Goal: Task Accomplishment & Management: Complete application form

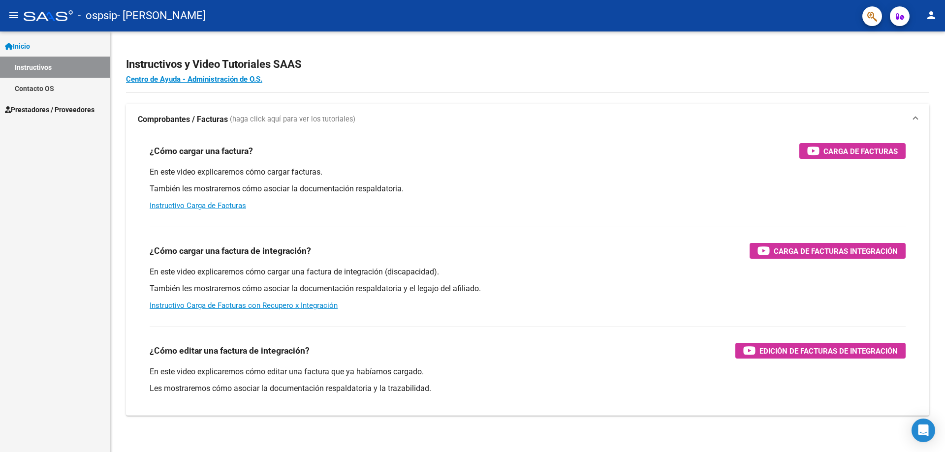
click at [51, 107] on span "Prestadores / Proveedores" at bounding box center [50, 109] width 90 height 11
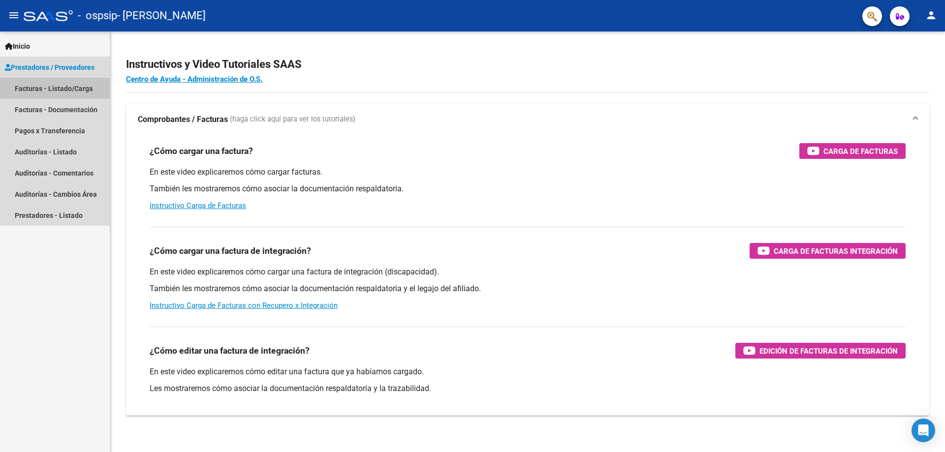
click at [66, 89] on link "Facturas - Listado/Carga" at bounding box center [55, 88] width 110 height 21
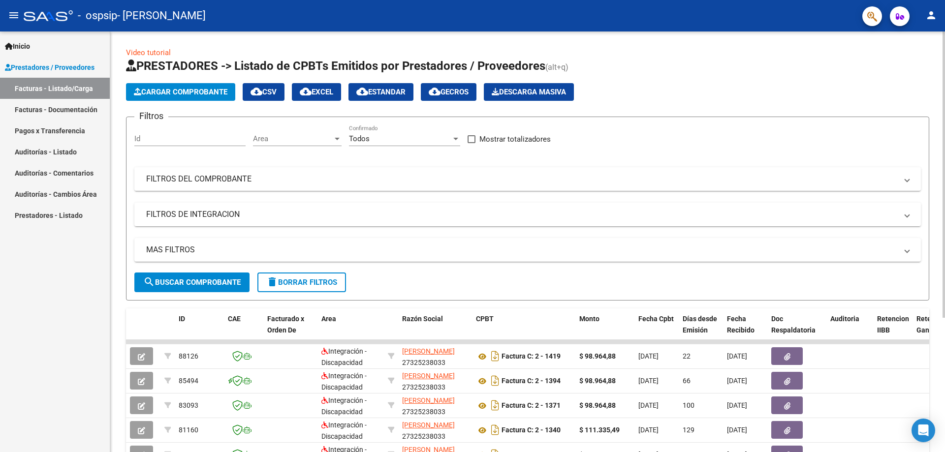
click at [163, 89] on span "Cargar Comprobante" at bounding box center [181, 92] width 94 height 9
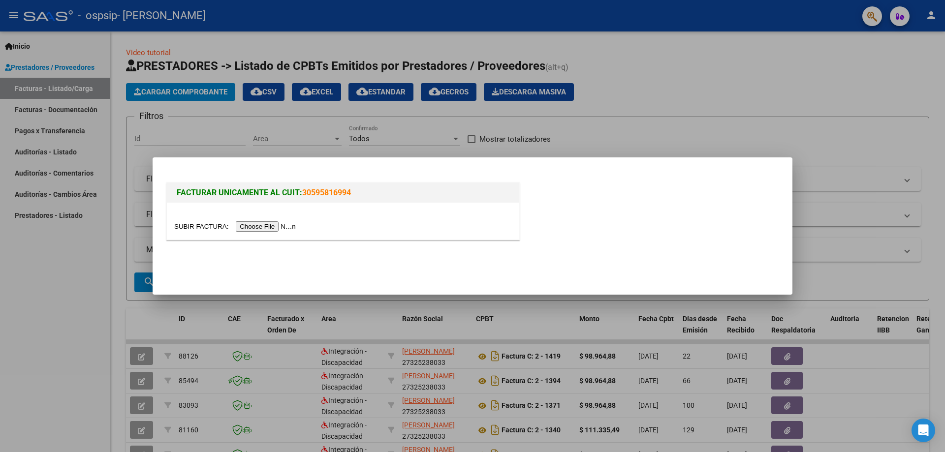
click at [207, 229] on input "file" at bounding box center [236, 227] width 125 height 10
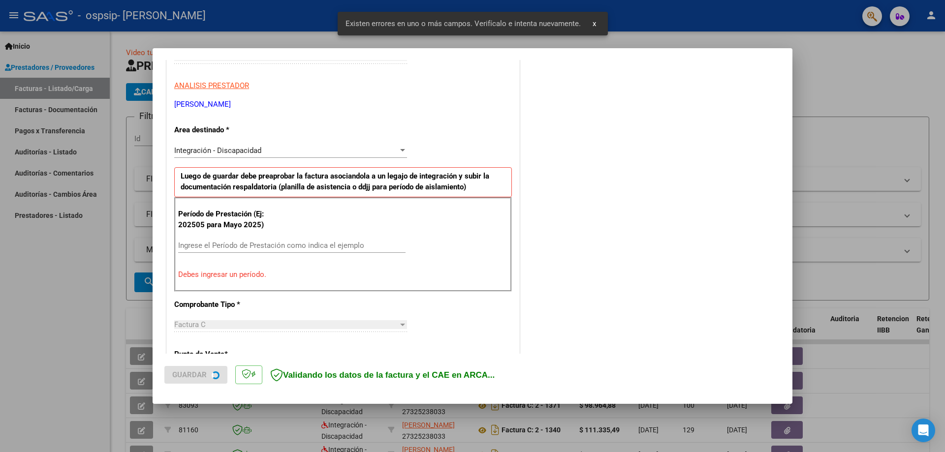
scroll to position [168, 0]
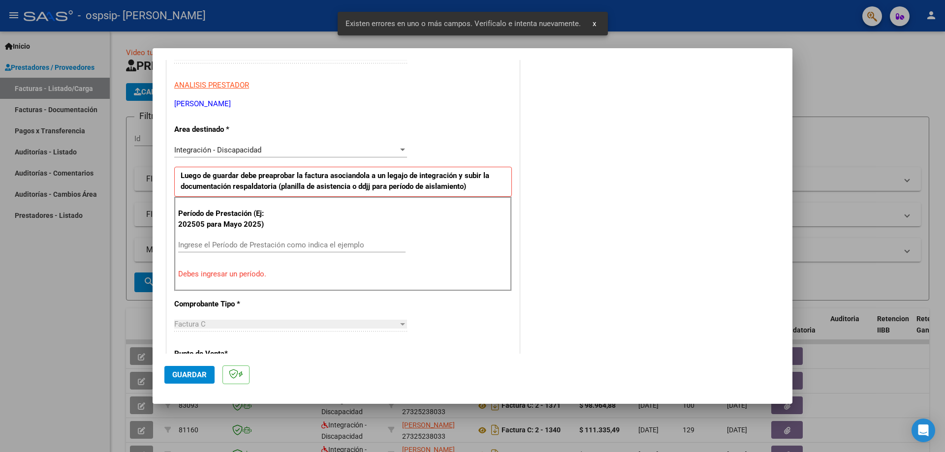
click at [336, 240] on div "Ingrese el Período de Prestación como indica el ejemplo" at bounding box center [291, 245] width 227 height 15
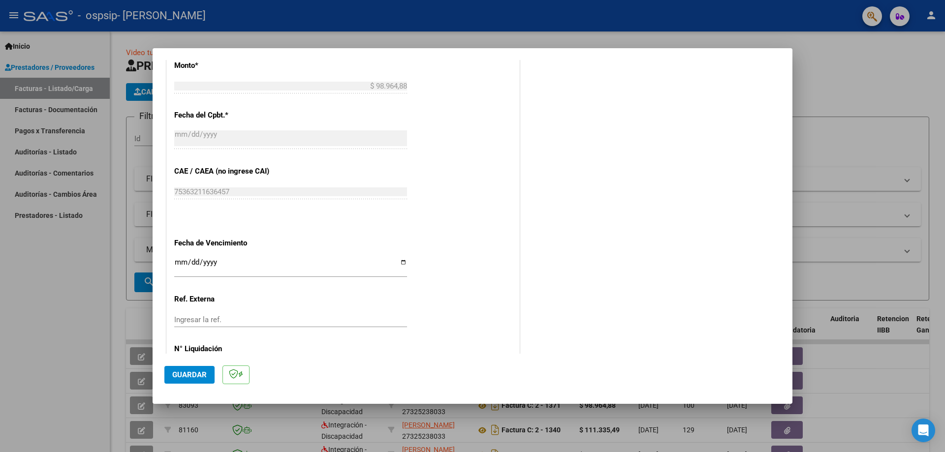
scroll to position [560, 0]
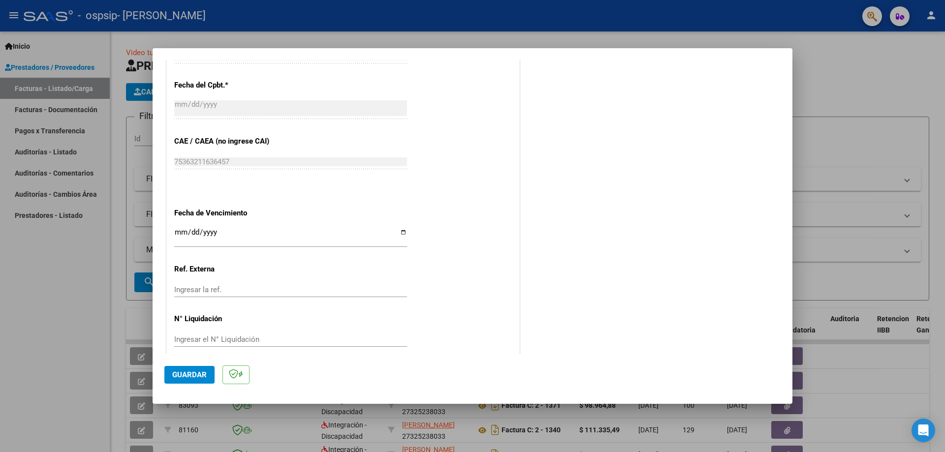
type input "202508"
click at [184, 370] on button "Guardar" at bounding box center [189, 375] width 50 height 18
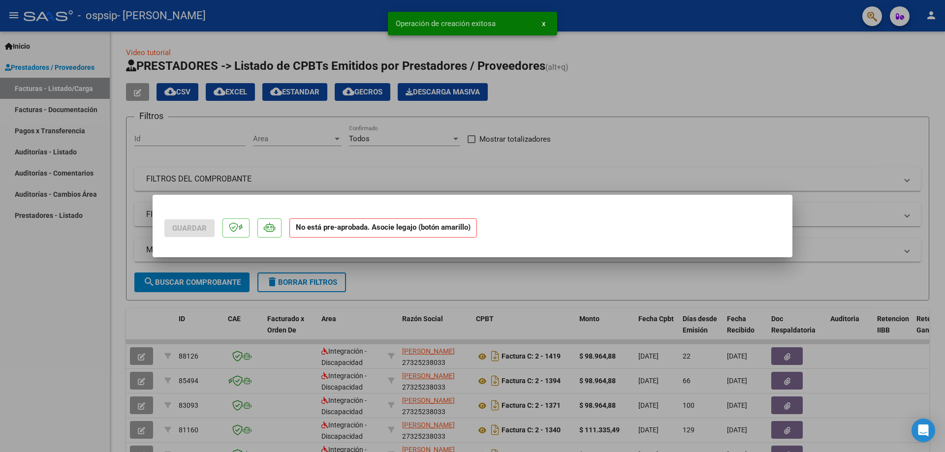
scroll to position [0, 0]
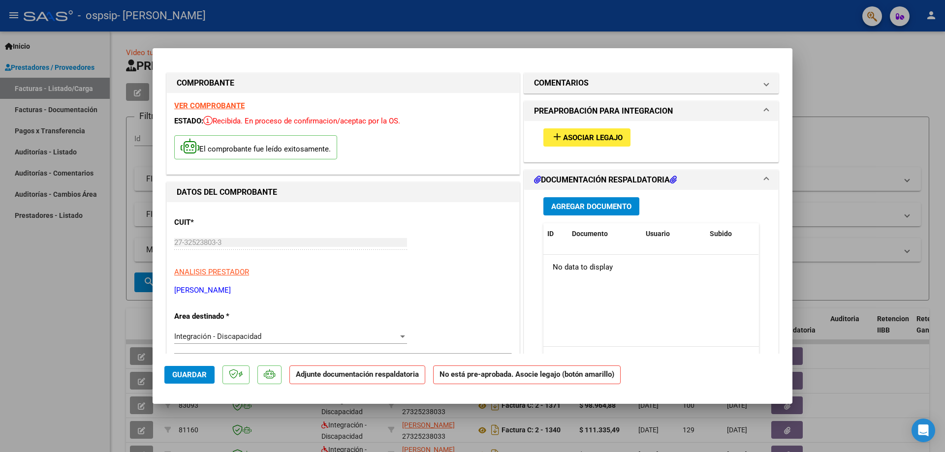
click at [614, 134] on span "Asociar Legajo" at bounding box center [593, 137] width 60 height 9
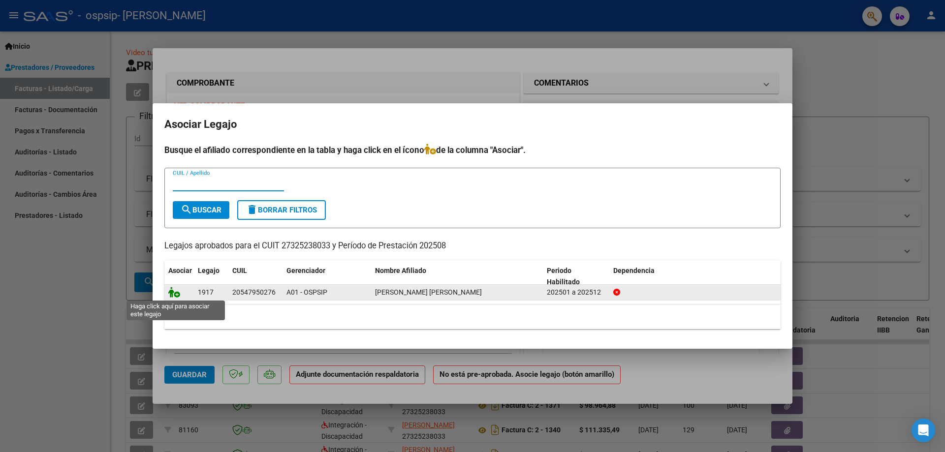
click at [173, 295] on icon at bounding box center [174, 292] width 12 height 11
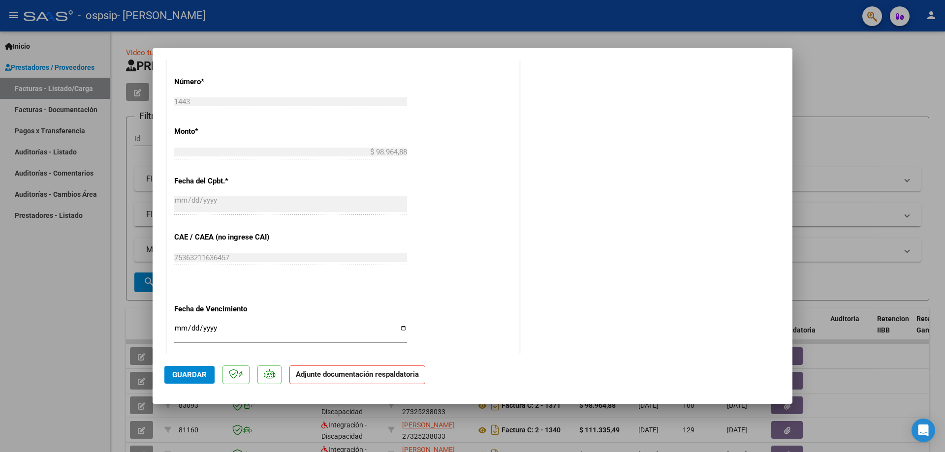
scroll to position [575, 0]
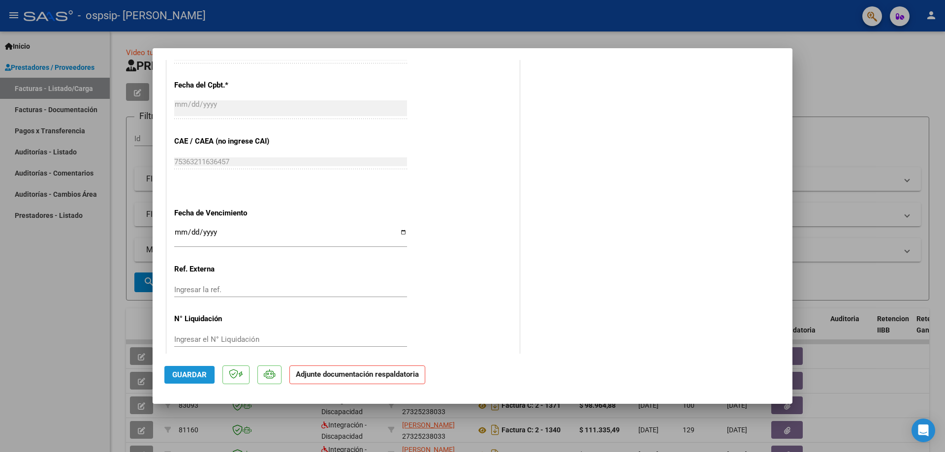
click at [190, 377] on span "Guardar" at bounding box center [189, 375] width 34 height 9
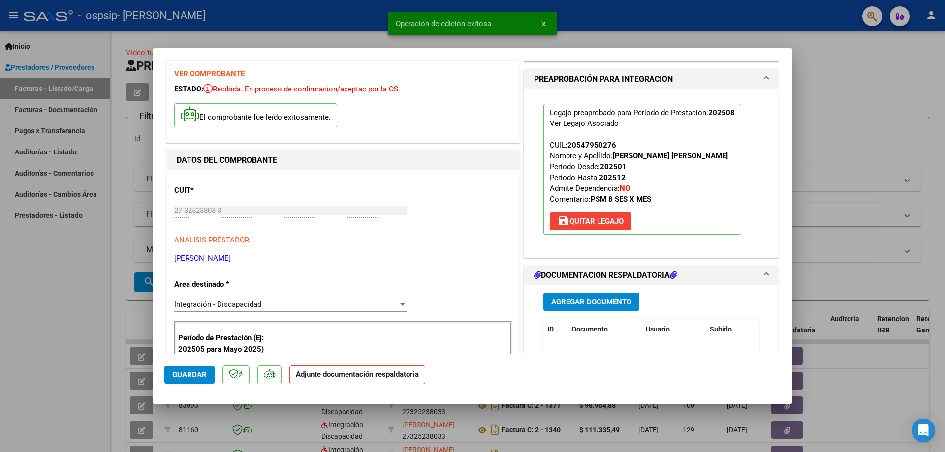
scroll to position [0, 0]
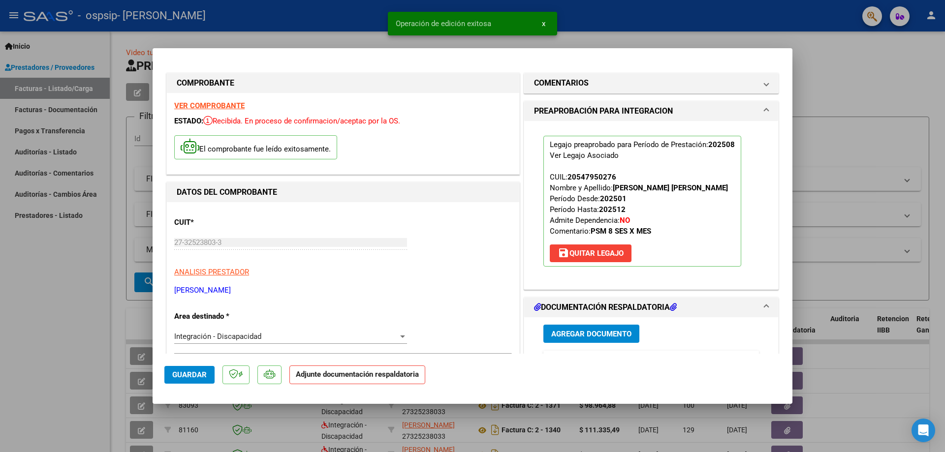
click at [599, 336] on span "Agregar Documento" at bounding box center [591, 334] width 80 height 9
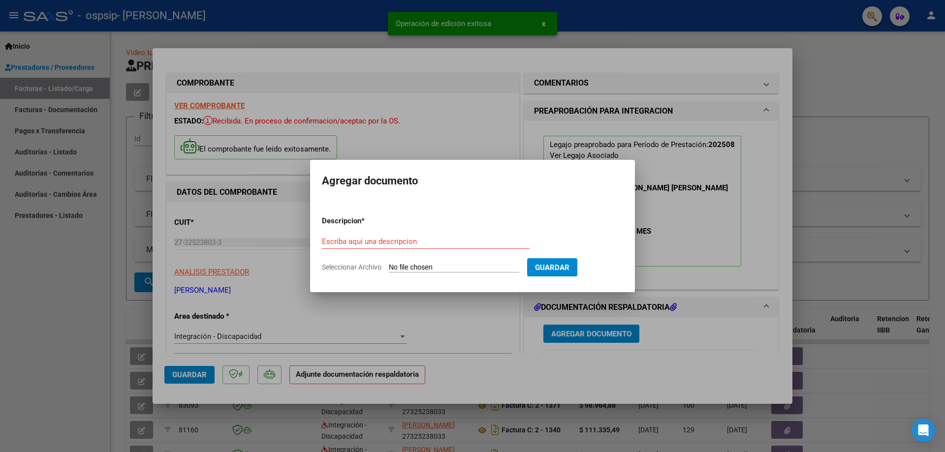
click at [418, 267] on input "Seleccionar Archivo" at bounding box center [454, 267] width 130 height 9
type input "C:\fakepath\8 [PERSON_NAME].pdf"
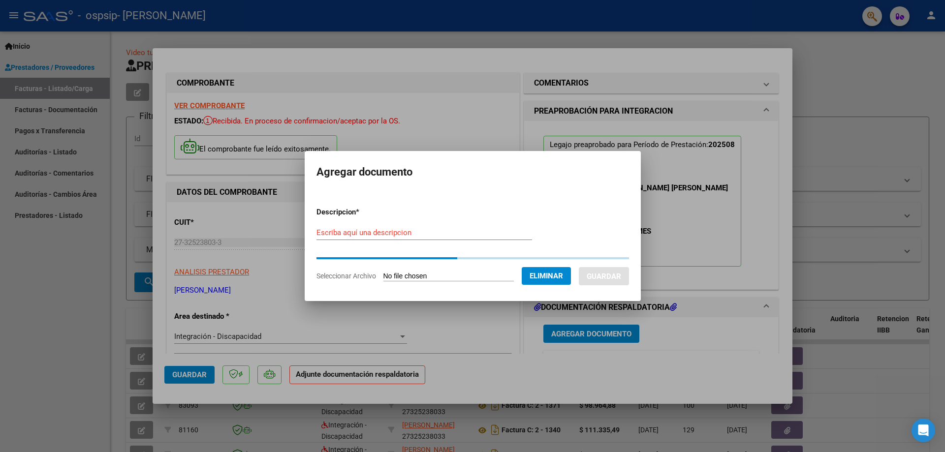
click at [358, 238] on div "Escriba aquí una descripcion" at bounding box center [425, 232] width 216 height 15
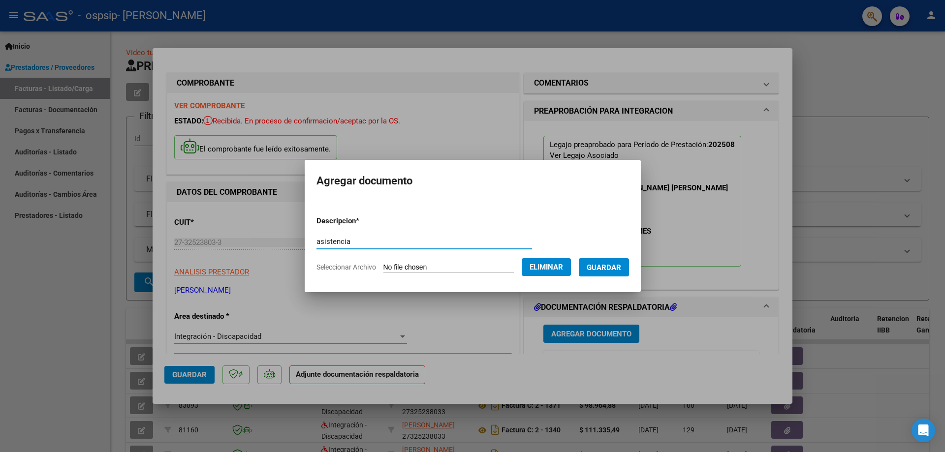
type input "asistencia"
click at [611, 266] on span "Guardar" at bounding box center [604, 267] width 34 height 9
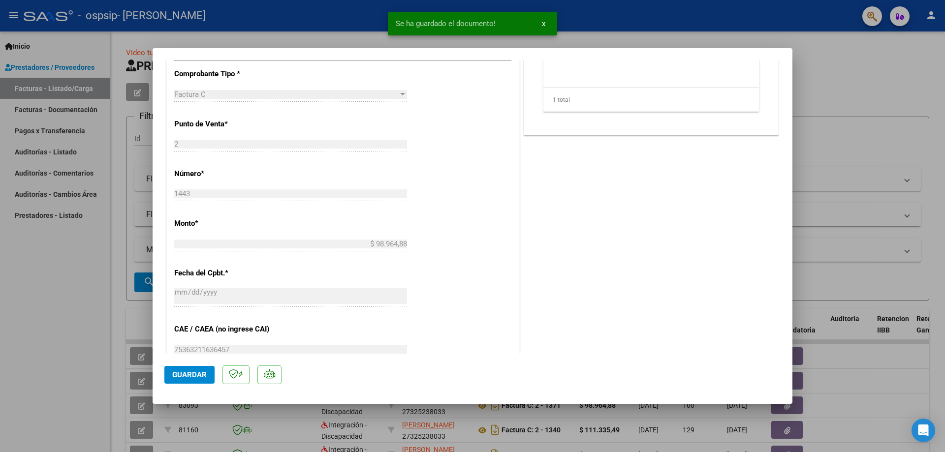
scroll to position [425, 0]
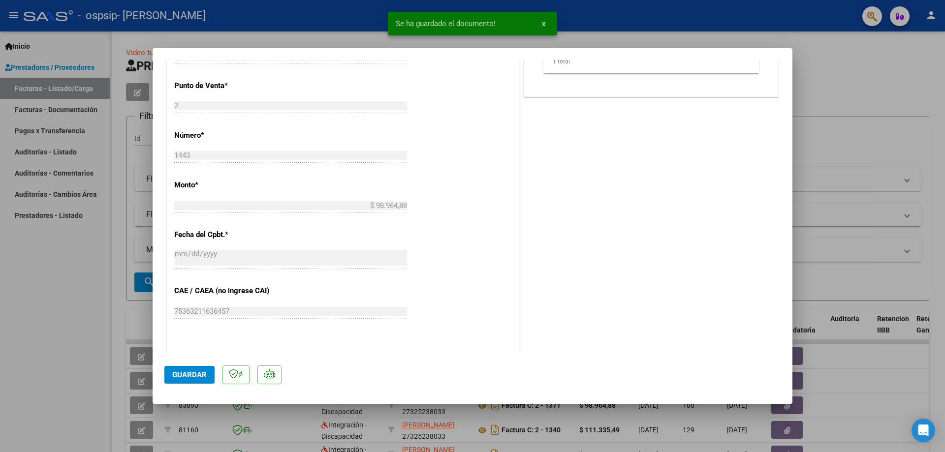
click at [203, 377] on span "Guardar" at bounding box center [189, 375] width 34 height 9
click at [191, 371] on span "Guardar" at bounding box center [189, 375] width 34 height 9
click at [198, 373] on span "Guardar" at bounding box center [189, 375] width 34 height 9
click at [58, 325] on div at bounding box center [472, 226] width 945 height 452
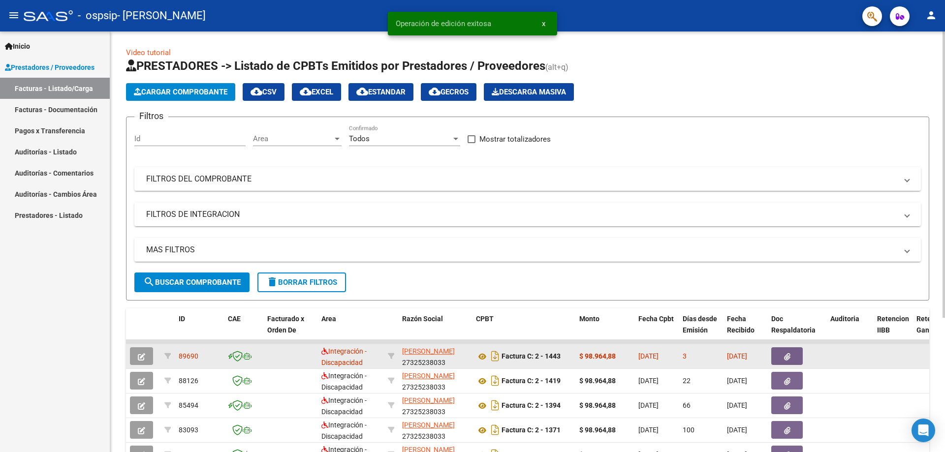
scroll to position [106, 0]
